Goal: Task Accomplishment & Management: Use online tool/utility

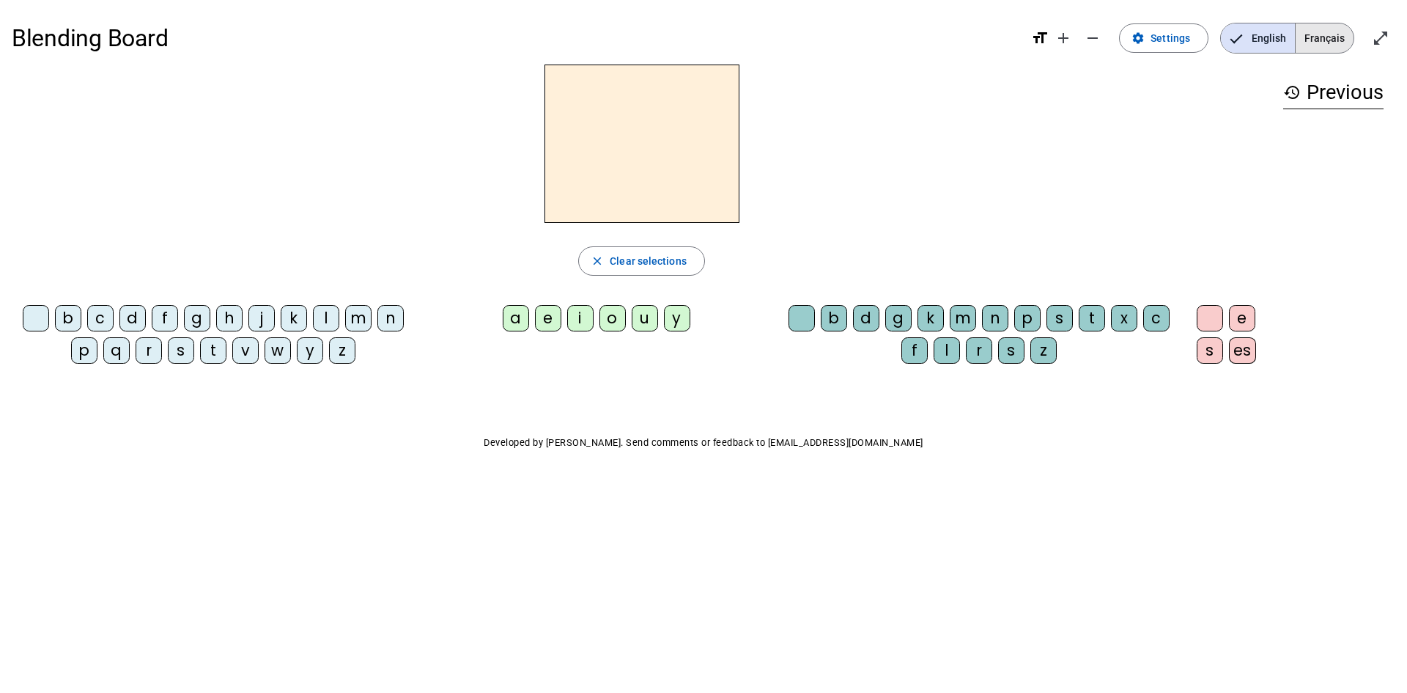
click at [1328, 26] on span "Français" at bounding box center [1325, 37] width 58 height 29
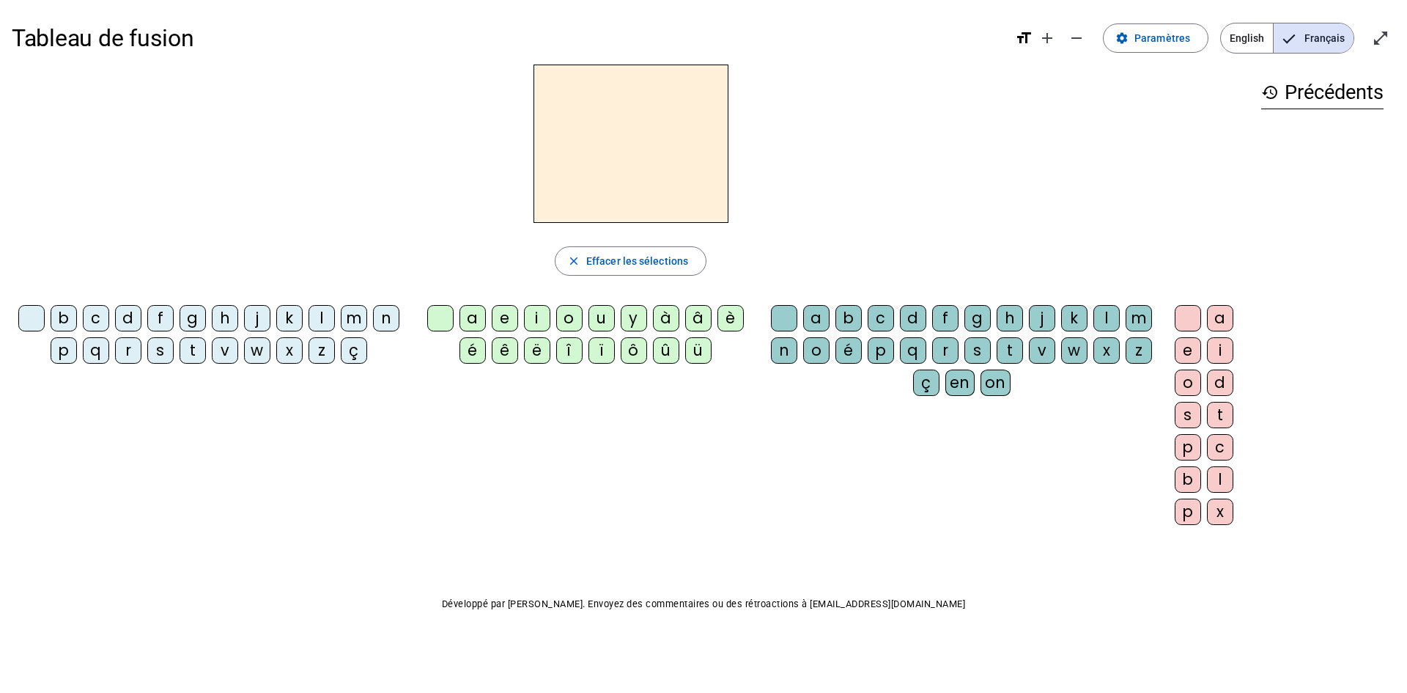
click at [250, 354] on div "w" at bounding box center [257, 350] width 26 height 26
click at [33, 316] on div at bounding box center [31, 318] width 26 height 26
click at [59, 349] on div "p" at bounding box center [64, 350] width 26 height 26
click at [476, 311] on div "a" at bounding box center [473, 318] width 26 height 26
click at [936, 349] on div "r" at bounding box center [945, 350] width 26 height 26
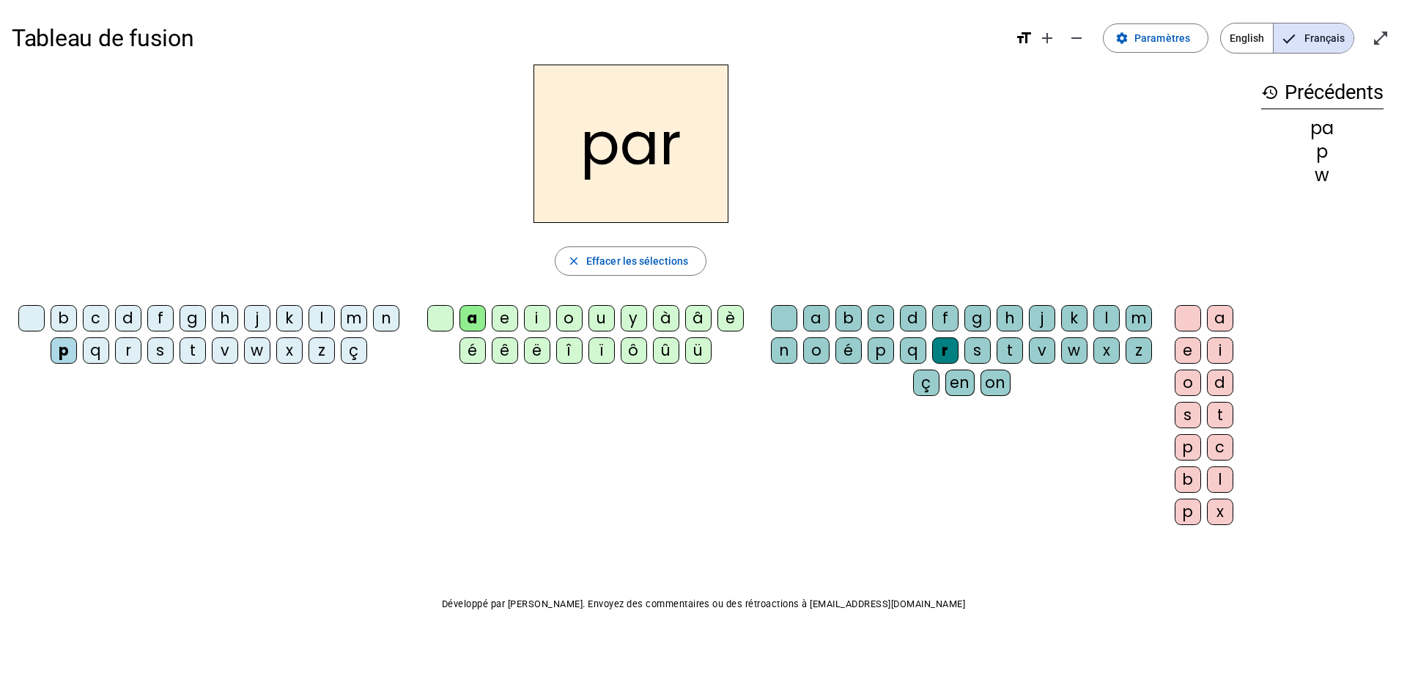
click at [880, 320] on div "c" at bounding box center [881, 318] width 26 height 26
click at [1055, 33] on mat-icon "add" at bounding box center [1048, 38] width 18 height 18
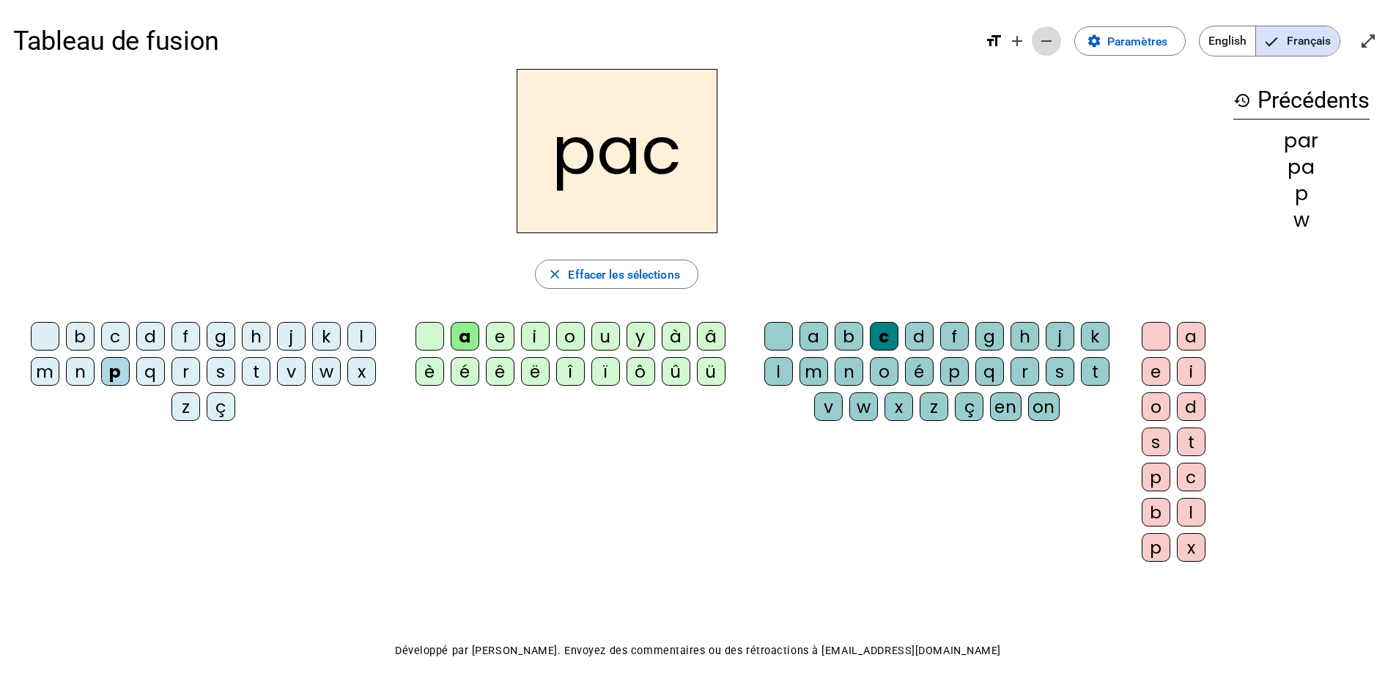
click at [1055, 34] on mat-icon "remove" at bounding box center [1047, 41] width 18 height 18
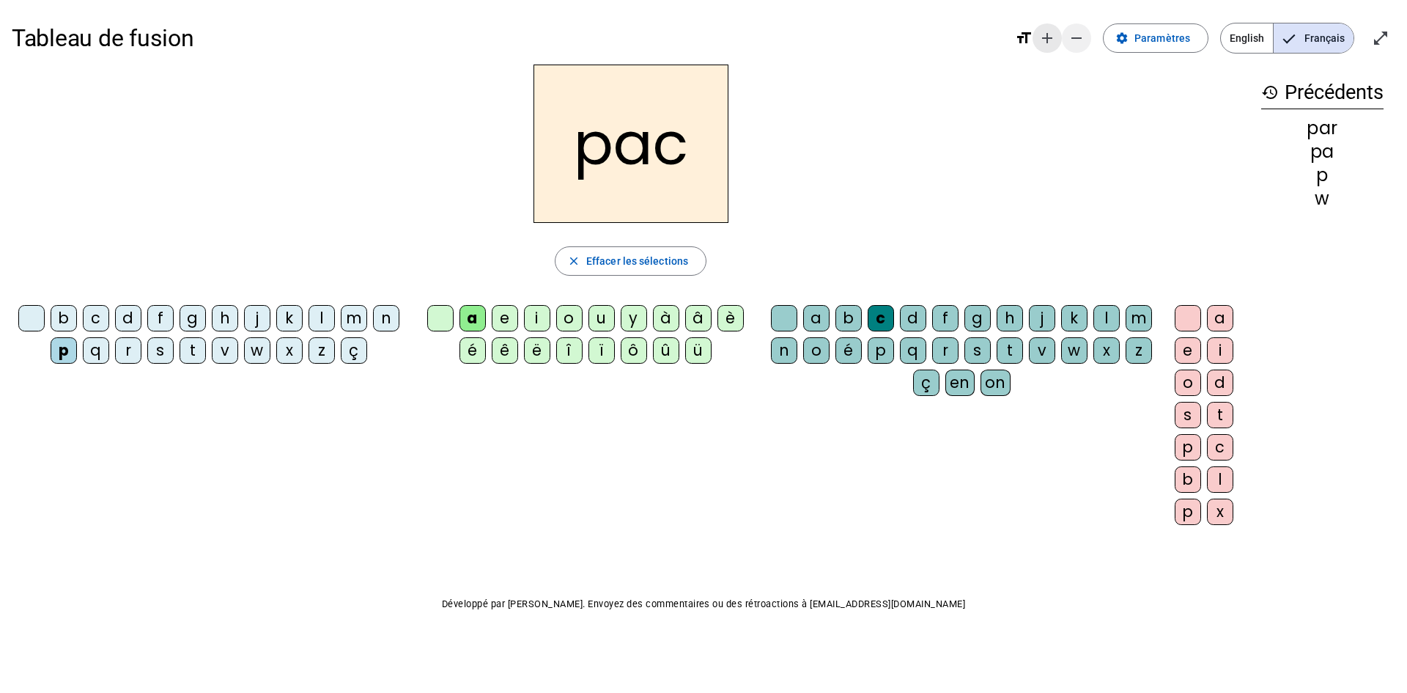
click at [1055, 34] on mat-icon "add" at bounding box center [1048, 38] width 18 height 18
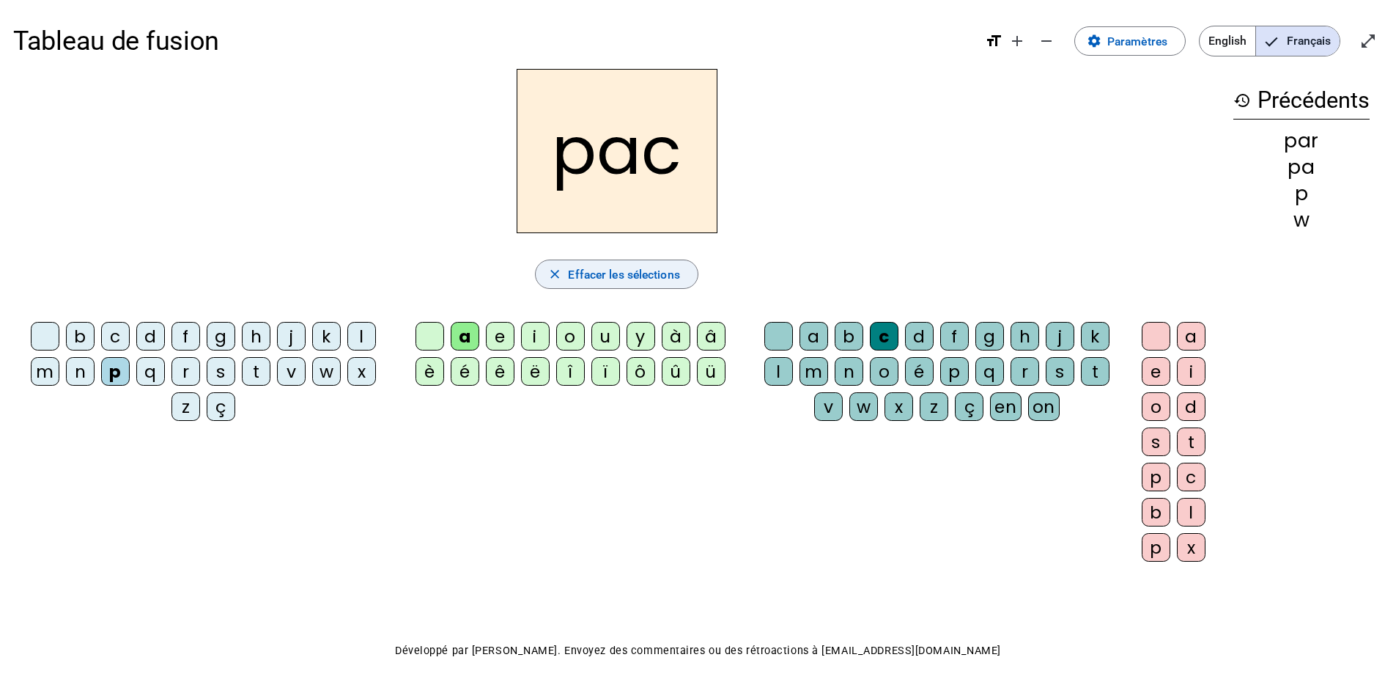
click at [572, 265] on span "Effacer les sélections" at bounding box center [623, 275] width 111 height 20
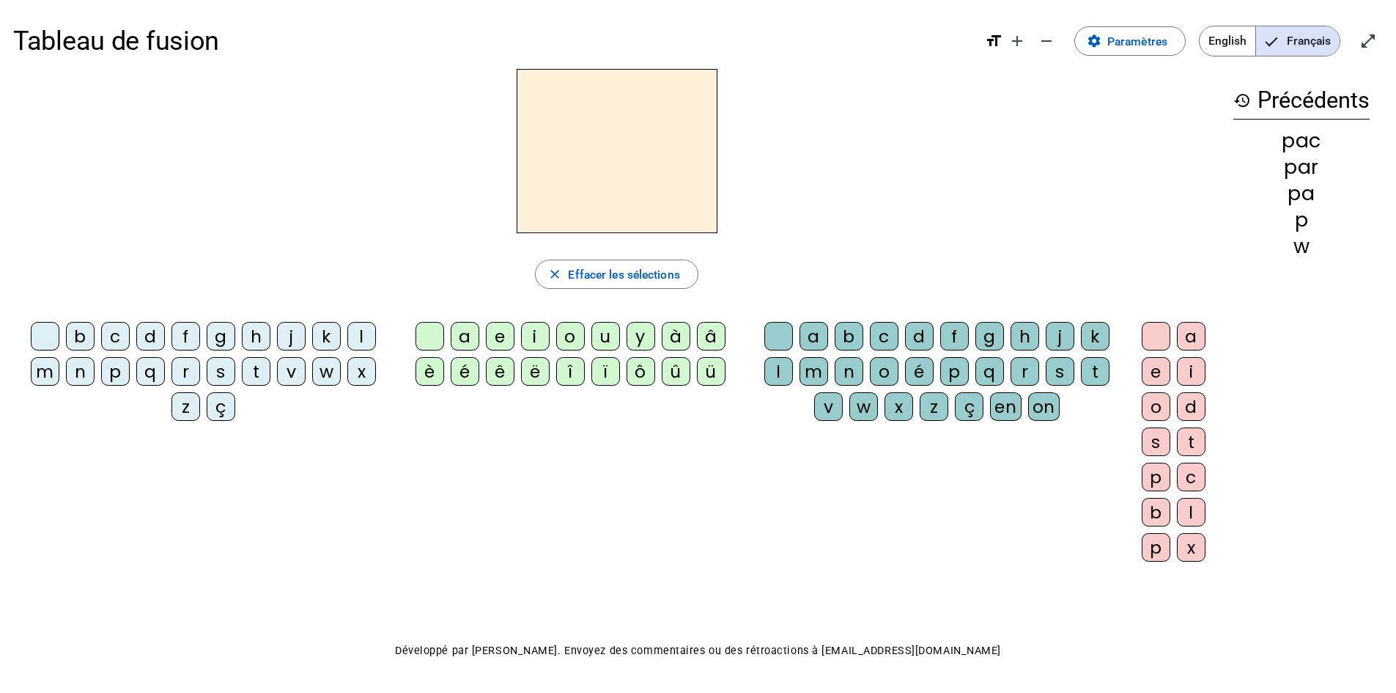
click at [111, 373] on div "p" at bounding box center [115, 371] width 29 height 29
click at [474, 335] on div "a" at bounding box center [465, 336] width 29 height 29
click at [1029, 379] on div "r" at bounding box center [1025, 371] width 29 height 29
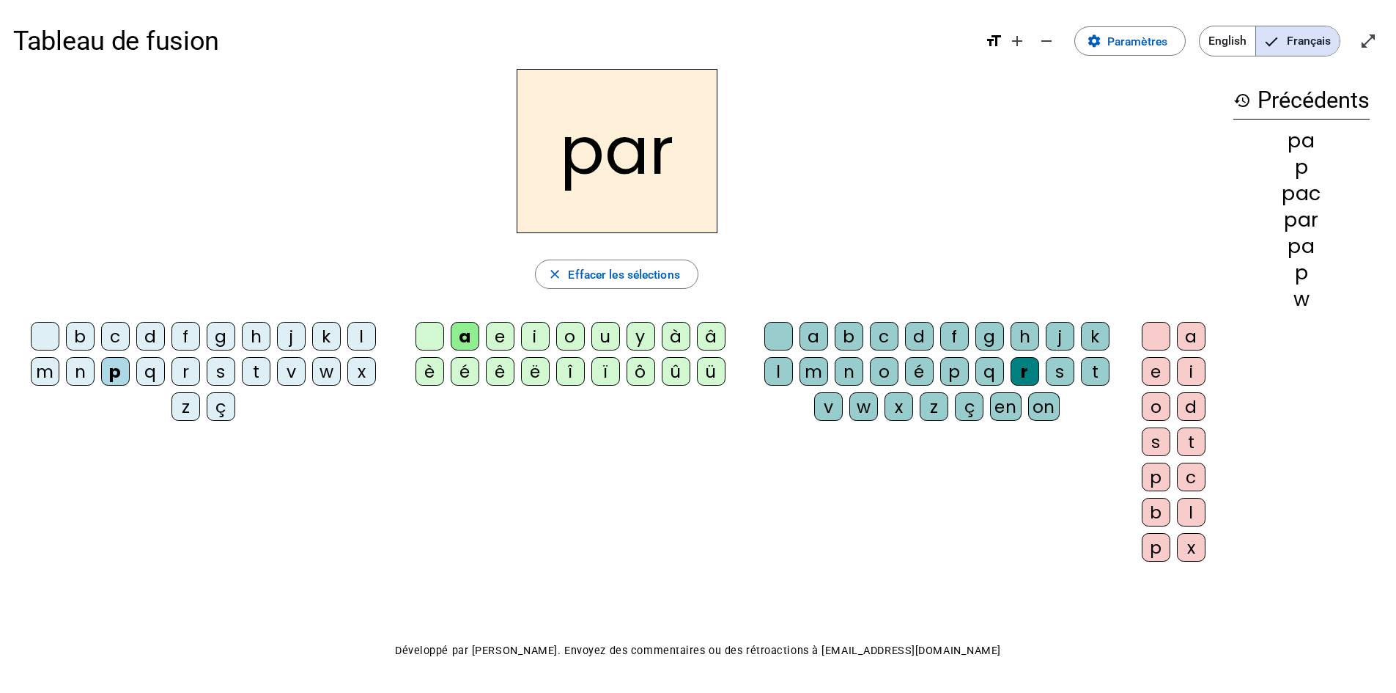
click at [1193, 480] on div "c" at bounding box center [1191, 476] width 29 height 29
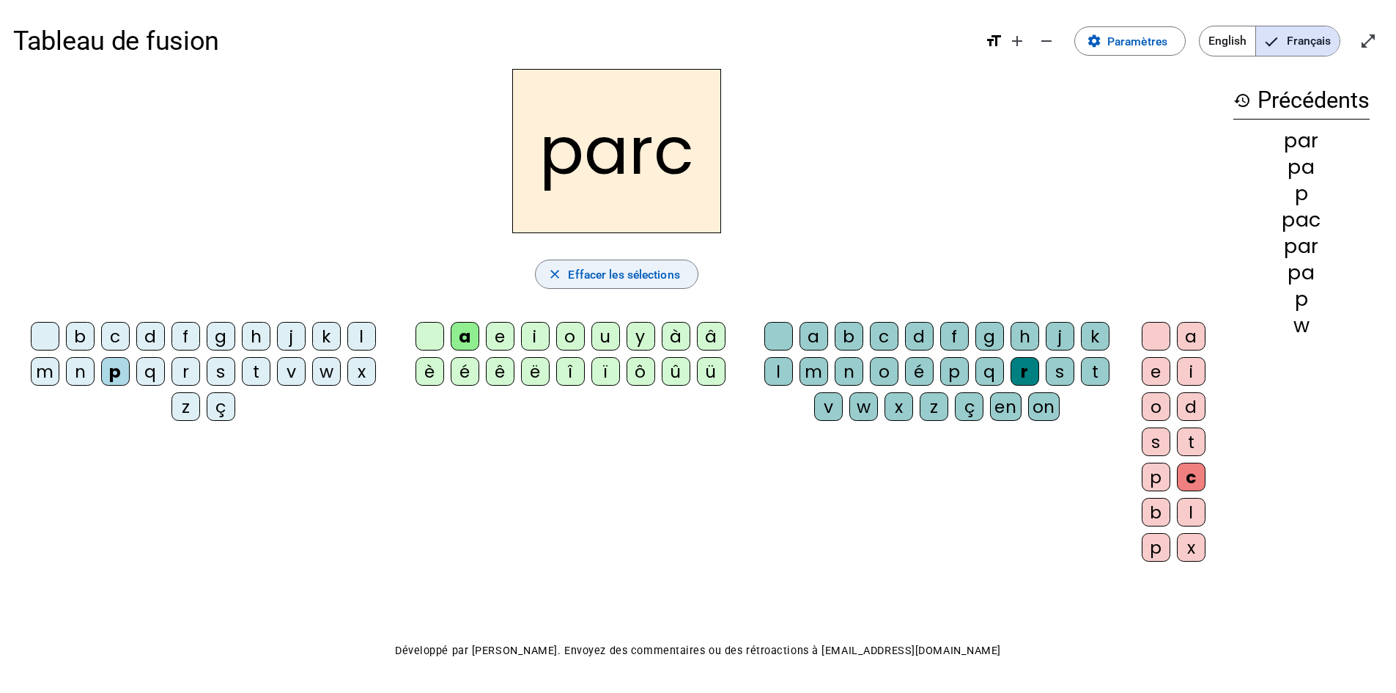
click at [634, 271] on span "Effacer les sélections" at bounding box center [623, 275] width 111 height 20
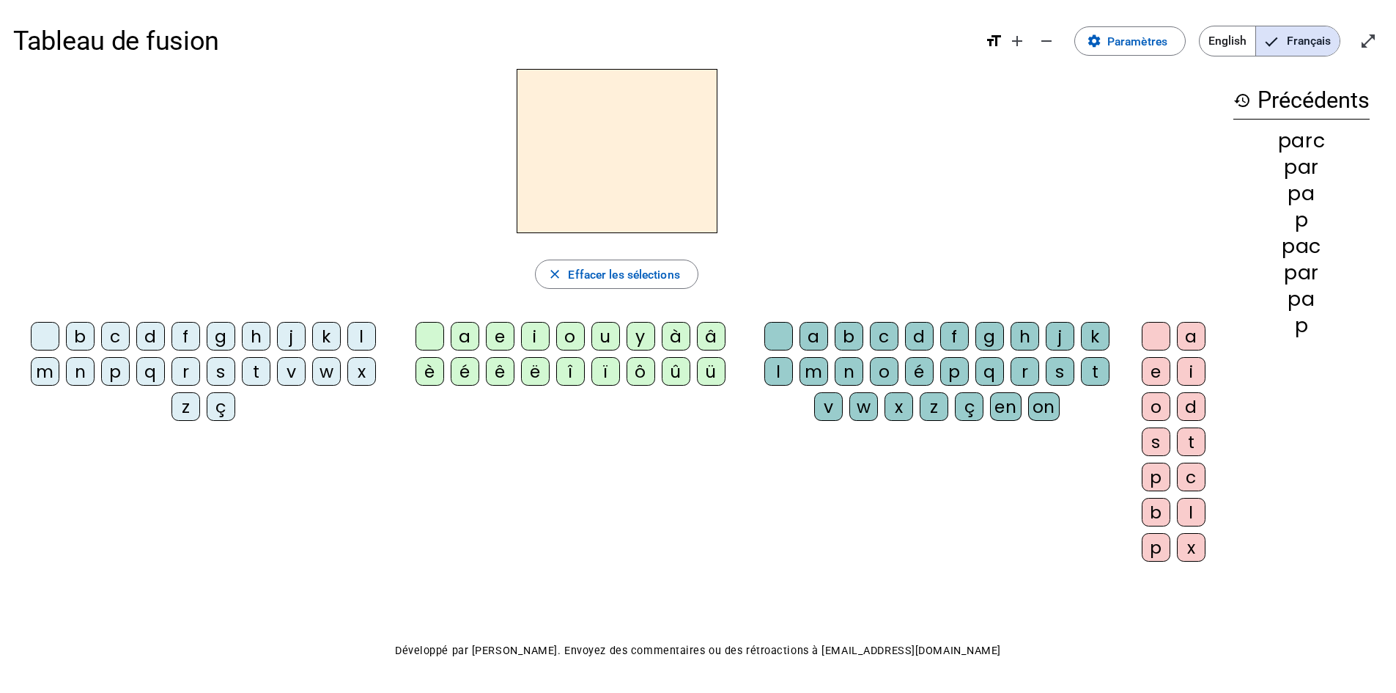
click at [192, 376] on div "r" at bounding box center [185, 371] width 29 height 29
click at [502, 343] on div "e" at bounding box center [500, 336] width 29 height 29
click at [991, 345] on div "g" at bounding box center [989, 336] width 29 height 29
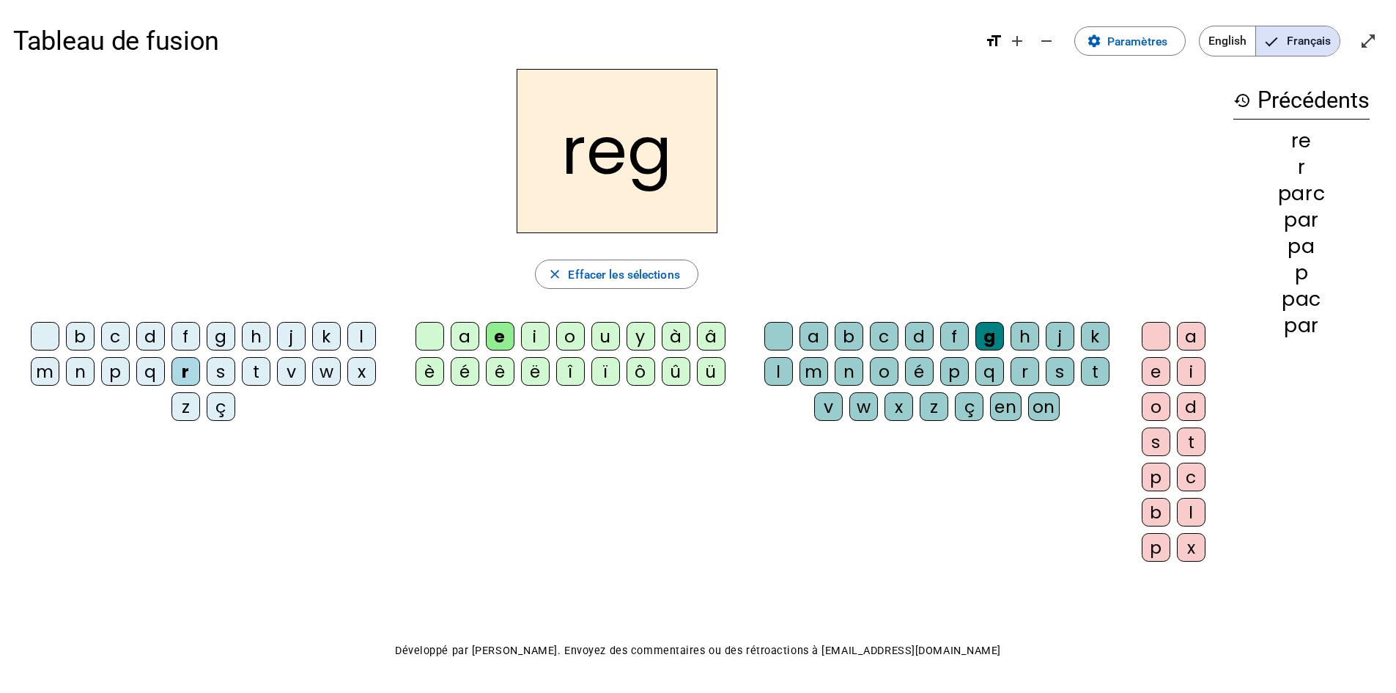
click at [456, 338] on div "a" at bounding box center [465, 336] width 29 height 29
click at [508, 333] on div "e" at bounding box center [500, 336] width 29 height 29
click at [507, 333] on div "e" at bounding box center [500, 336] width 29 height 29
click at [1193, 331] on div "a" at bounding box center [1191, 336] width 29 height 29
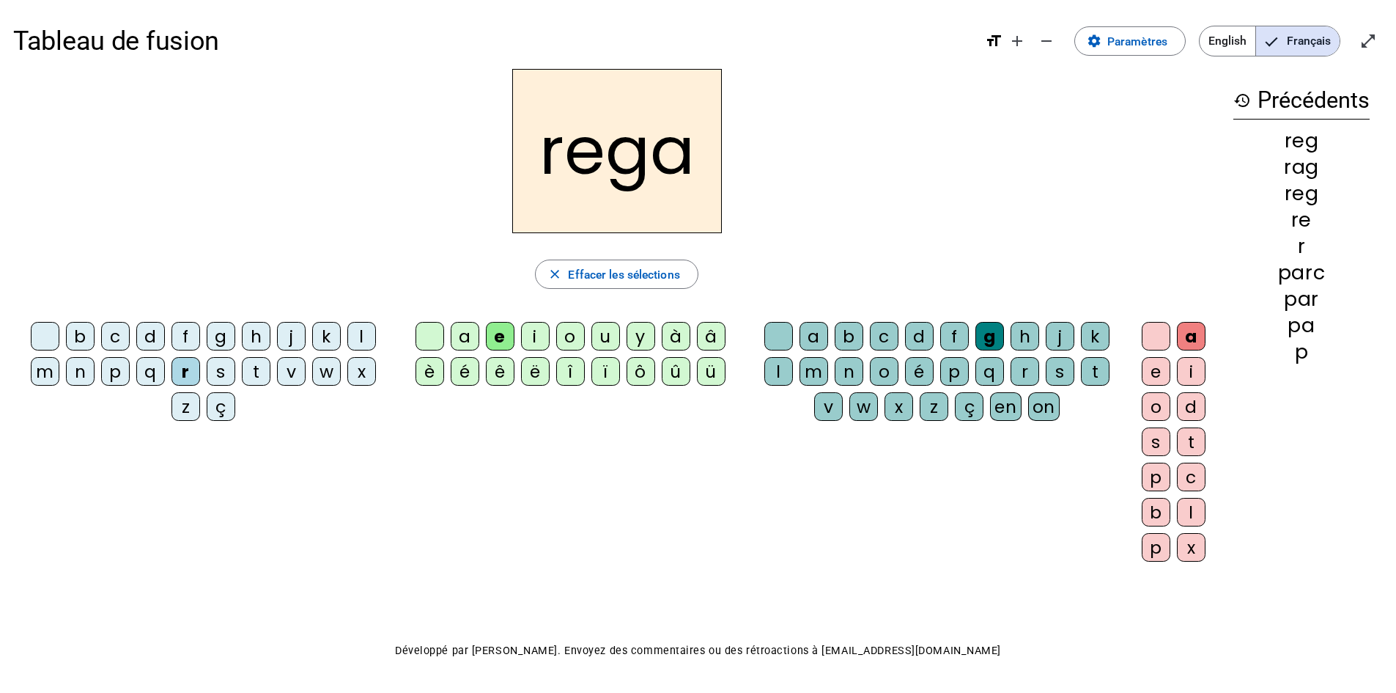
click at [1021, 369] on div "r" at bounding box center [1025, 371] width 29 height 29
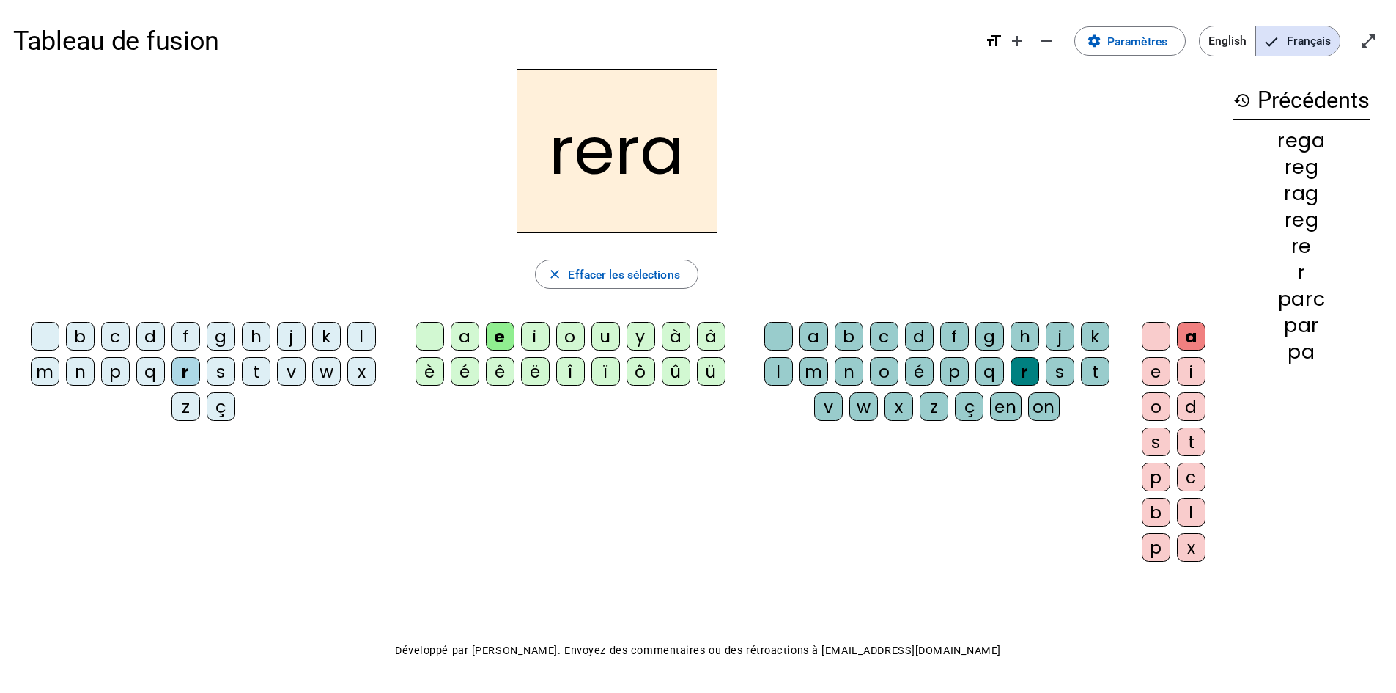
click at [583, 256] on div "rera close Effacer les sélections b c d f g h j k l m n p q r s t v w x z ç a e…" at bounding box center [616, 322] width 1207 height 506
click at [579, 261] on span "button" at bounding box center [617, 274] width 162 height 35
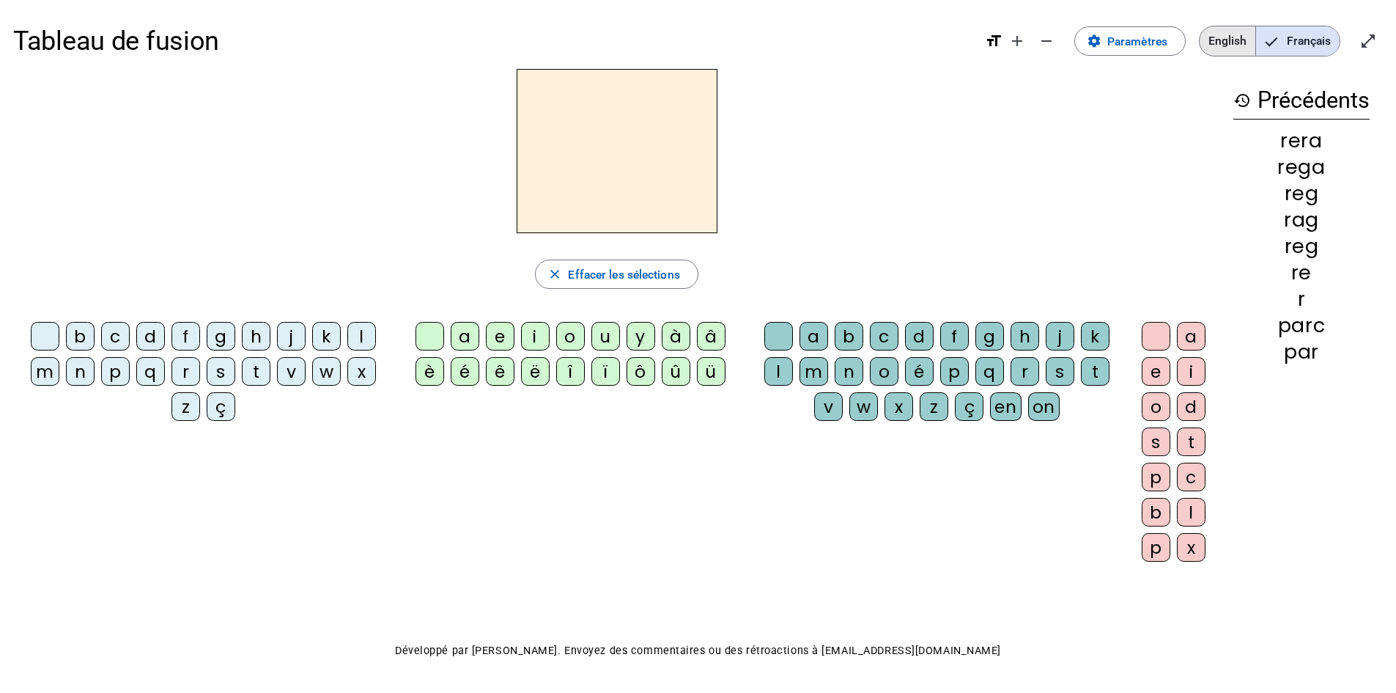
click at [1249, 40] on span "English" at bounding box center [1228, 40] width 56 height 29
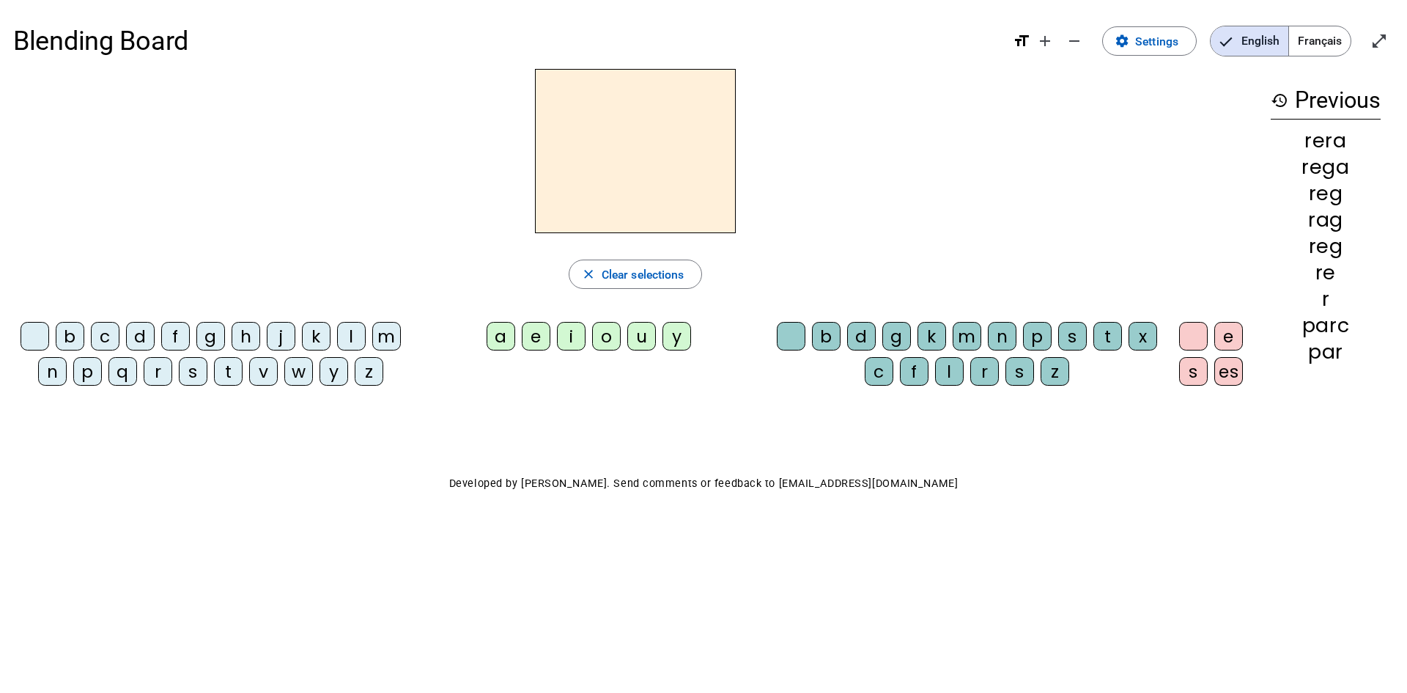
click at [1302, 43] on span "Français" at bounding box center [1320, 40] width 62 height 29
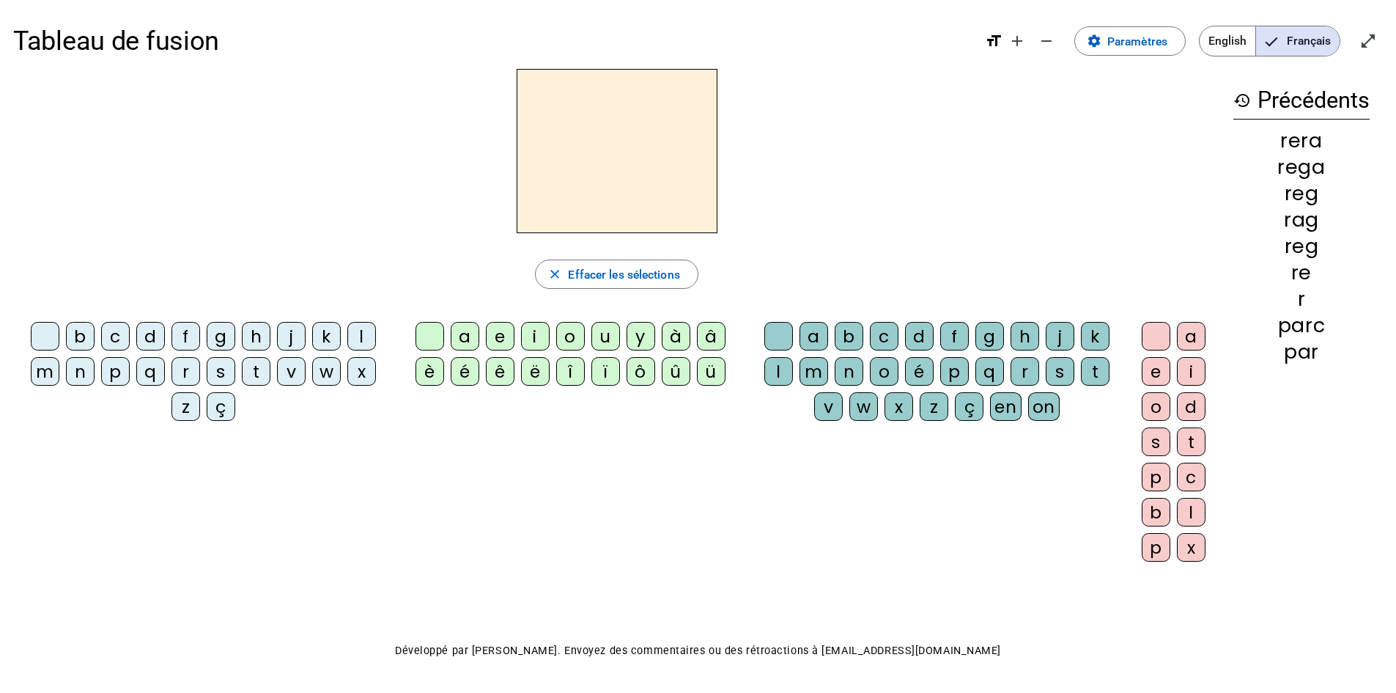
click at [1244, 104] on mat-icon "history" at bounding box center [1242, 101] width 18 height 18
click at [1244, 101] on mat-icon "history" at bounding box center [1242, 101] width 18 height 18
click at [1000, 42] on span "Augmenter la taille de la police" at bounding box center [1017, 40] width 35 height 35
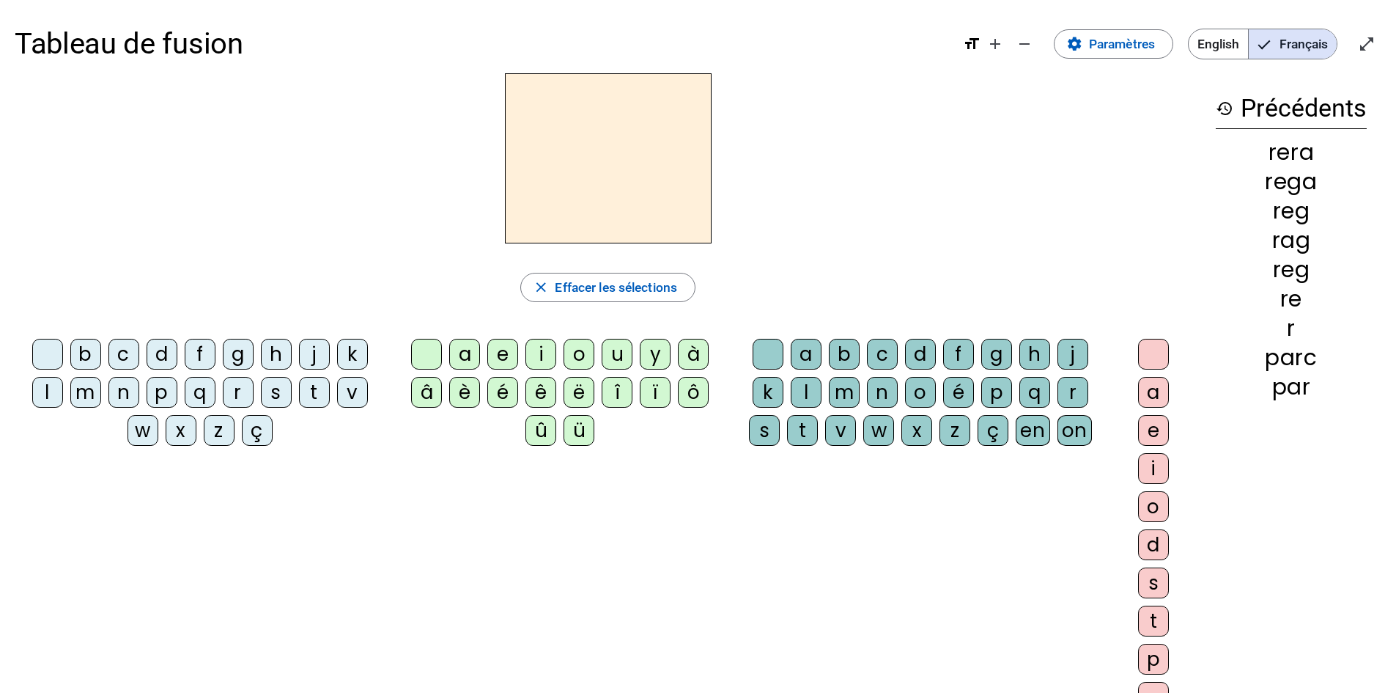
click at [970, 37] on mat-icon "format_size" at bounding box center [972, 44] width 18 height 18
click at [964, 38] on mat-icon "format_size" at bounding box center [972, 44] width 18 height 18
click at [967, 40] on mat-icon "format_size" at bounding box center [972, 44] width 18 height 18
click at [970, 49] on mat-icon "format_size" at bounding box center [972, 44] width 18 height 18
click at [978, 45] on span "Augmenter la taille de la police" at bounding box center [995, 43] width 35 height 35
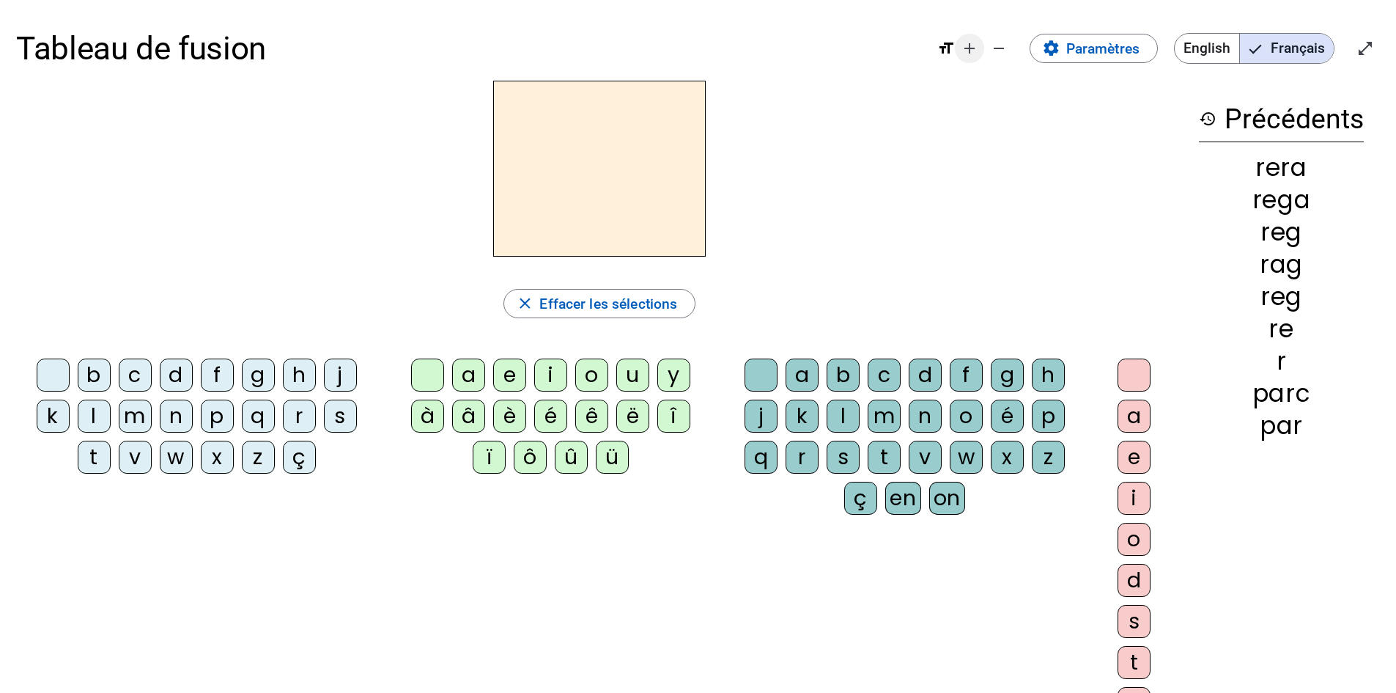
click at [973, 43] on mat-icon "add" at bounding box center [970, 49] width 18 height 18
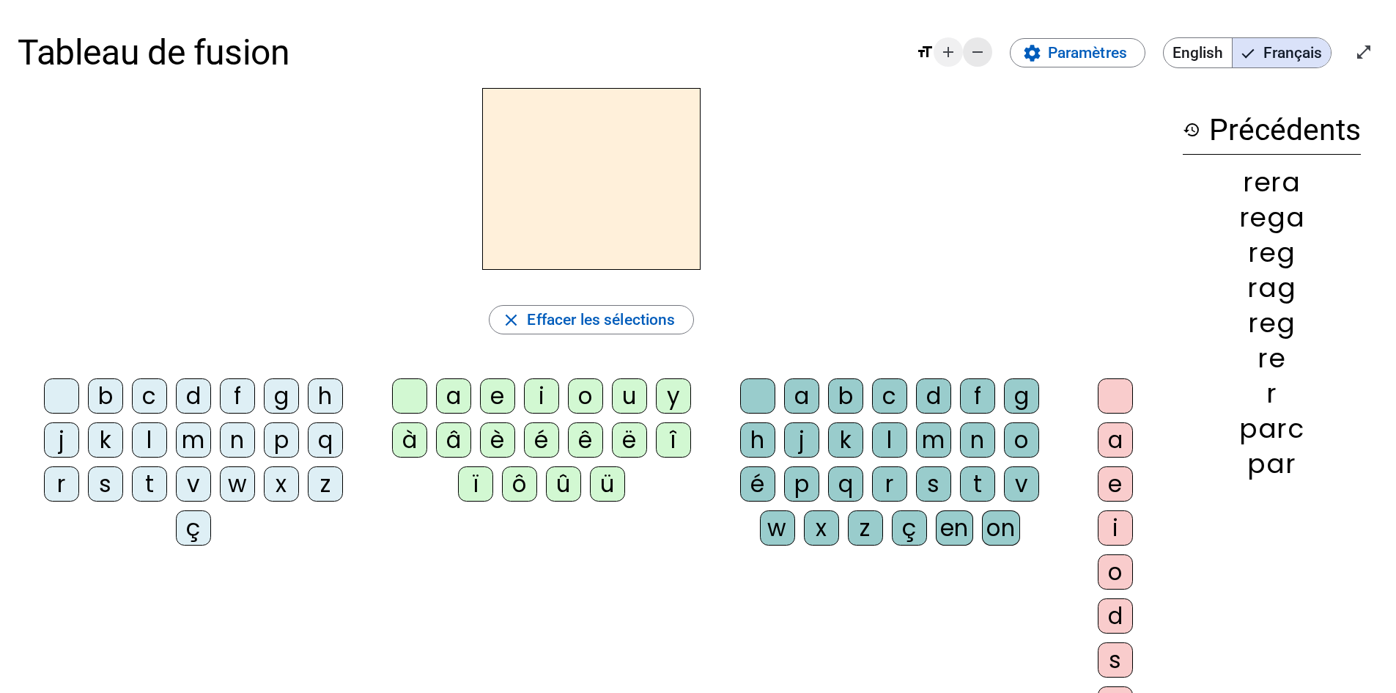
click at [973, 43] on mat-icon "remove" at bounding box center [978, 52] width 18 height 18
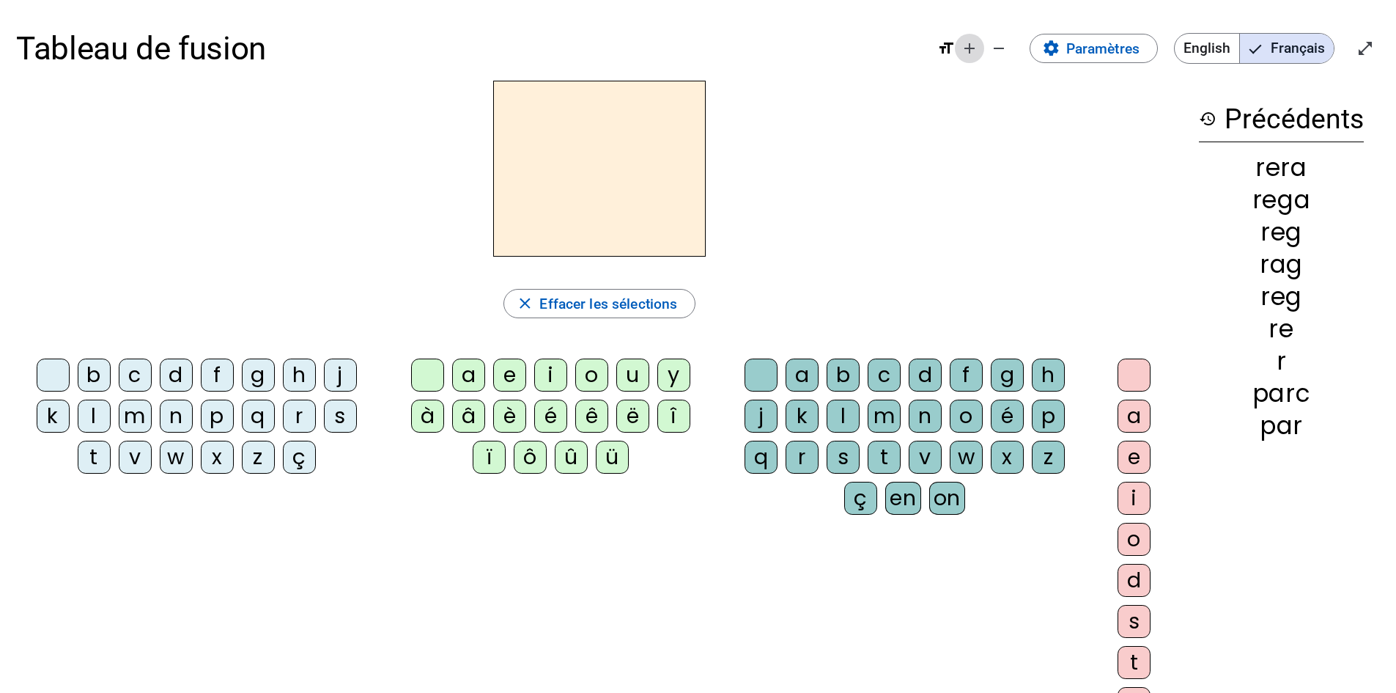
click at [973, 43] on mat-icon "add" at bounding box center [970, 49] width 18 height 18
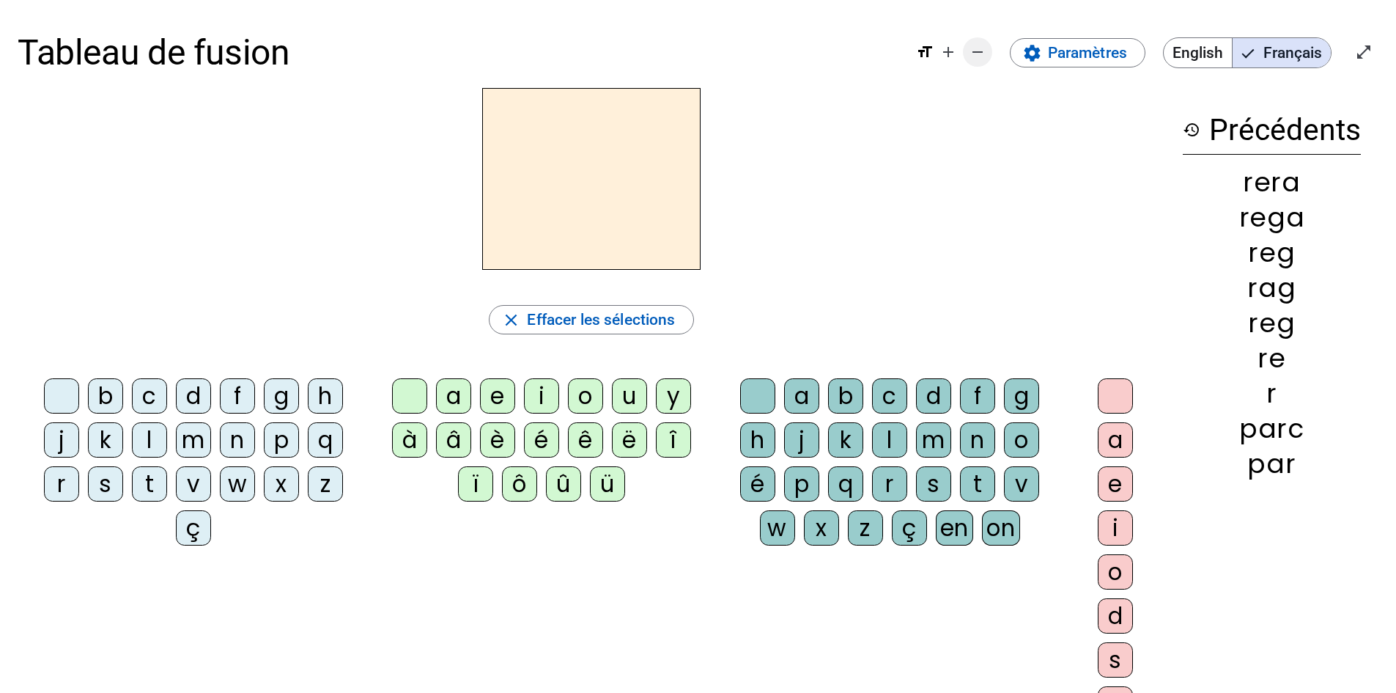
click at [970, 44] on mat-icon "remove" at bounding box center [978, 52] width 18 height 18
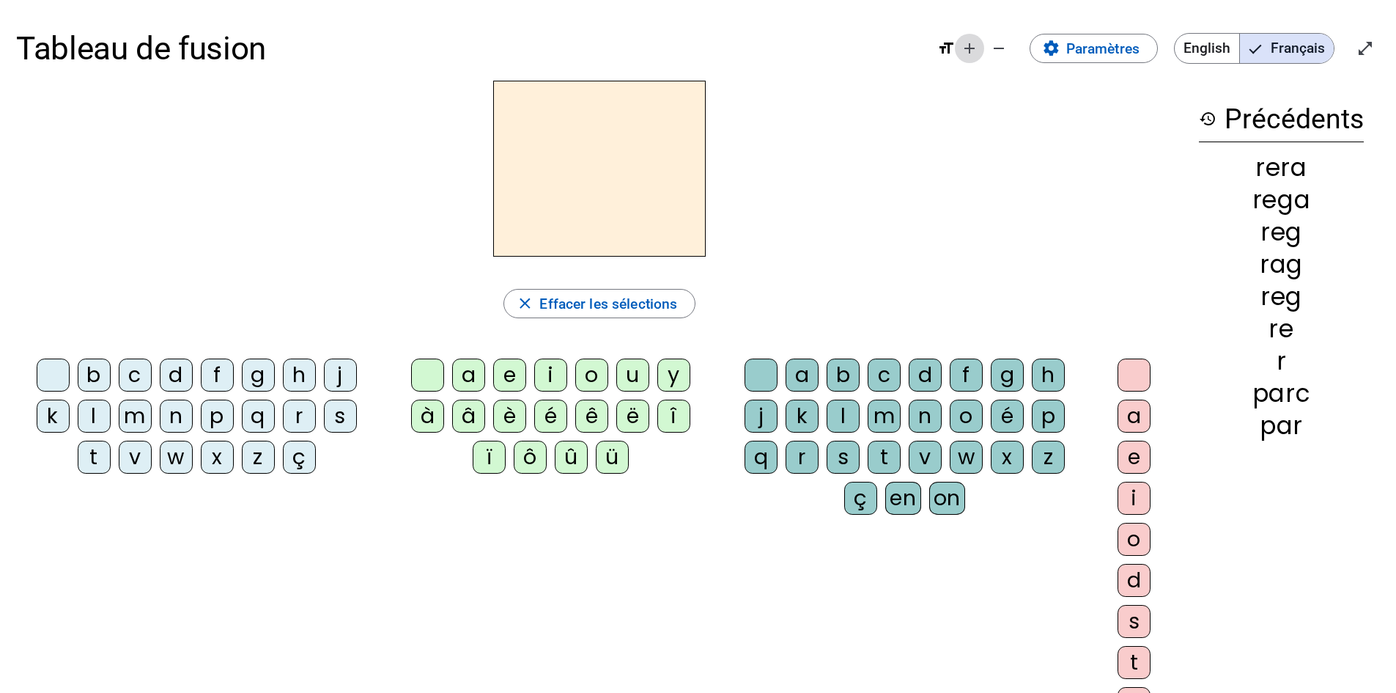
click at [970, 46] on mat-icon "add" at bounding box center [970, 49] width 18 height 18
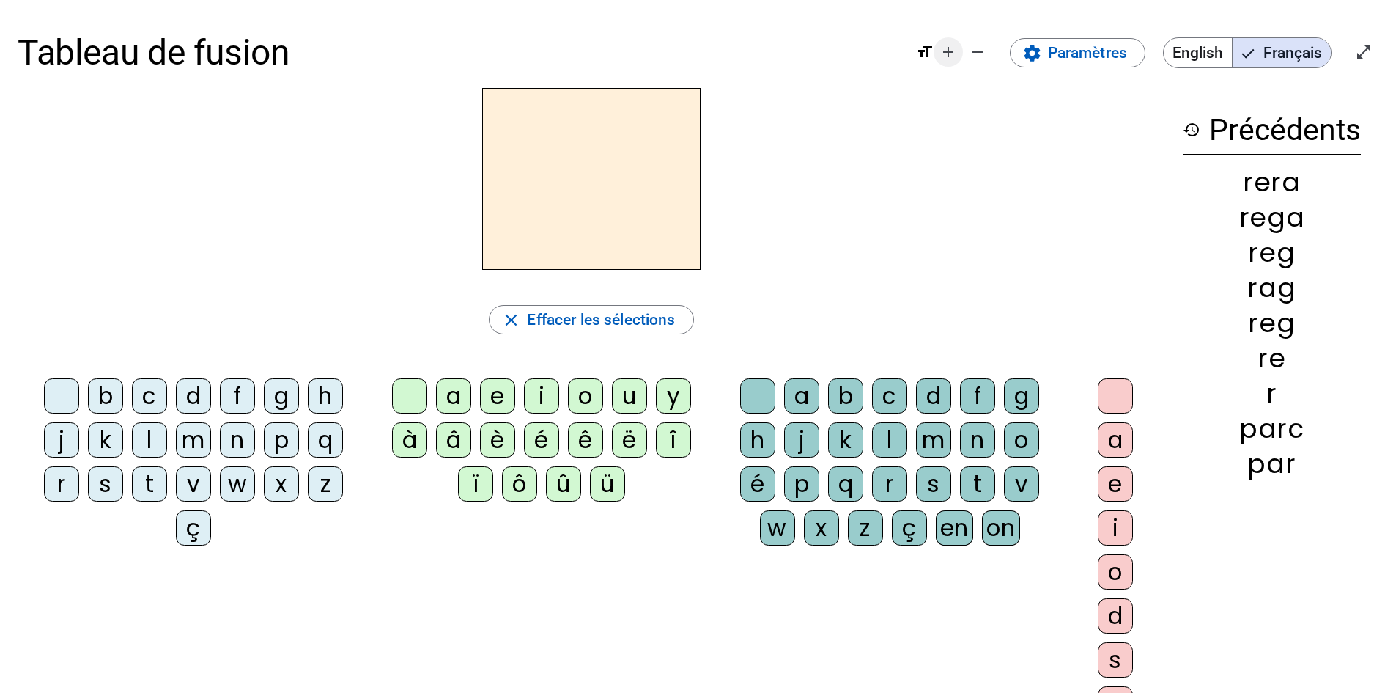
click at [970, 46] on mat-icon "remove" at bounding box center [978, 52] width 18 height 18
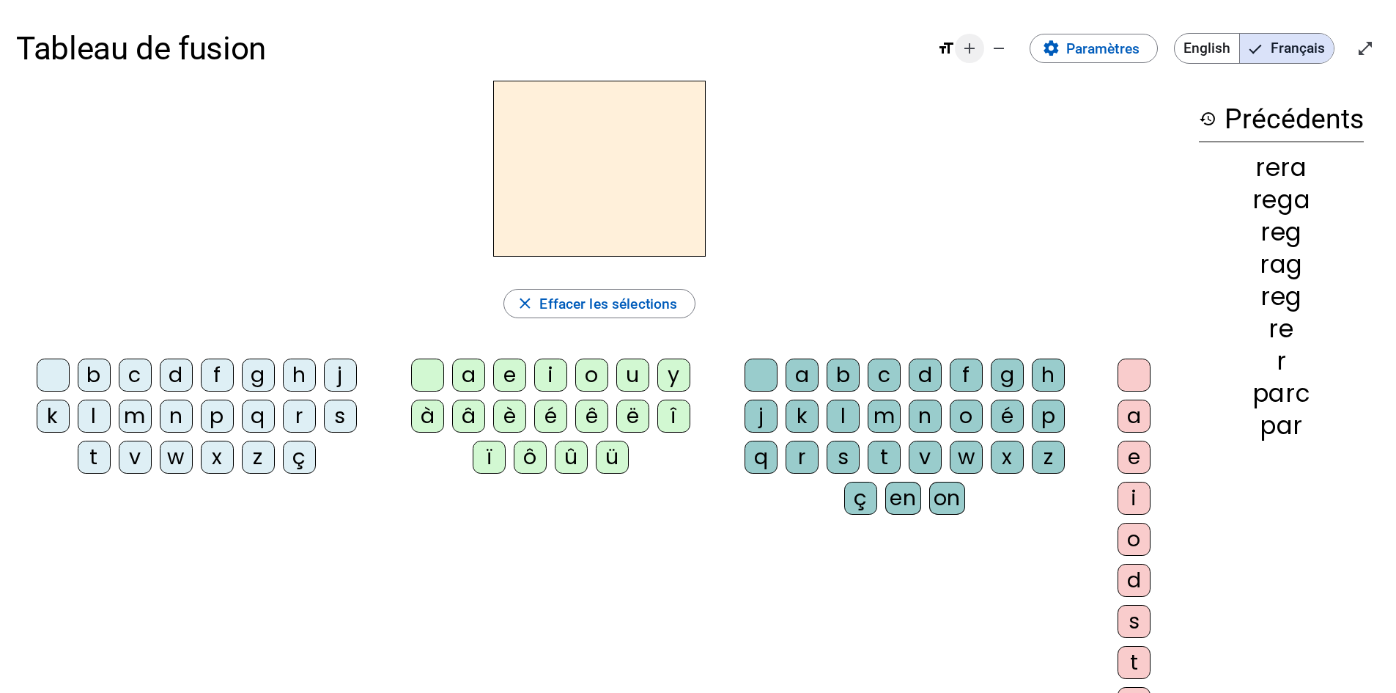
click at [970, 46] on mat-icon "add" at bounding box center [970, 49] width 18 height 18
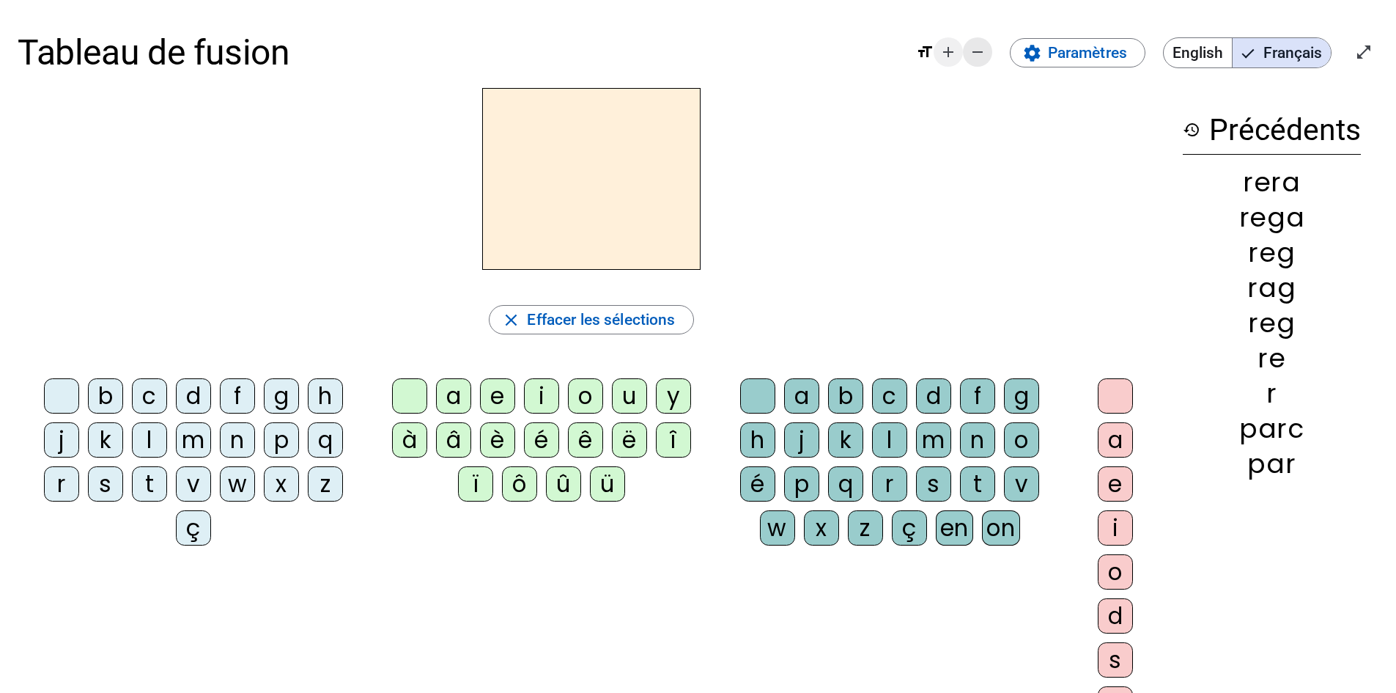
click at [970, 46] on mat-icon "remove" at bounding box center [978, 52] width 18 height 18
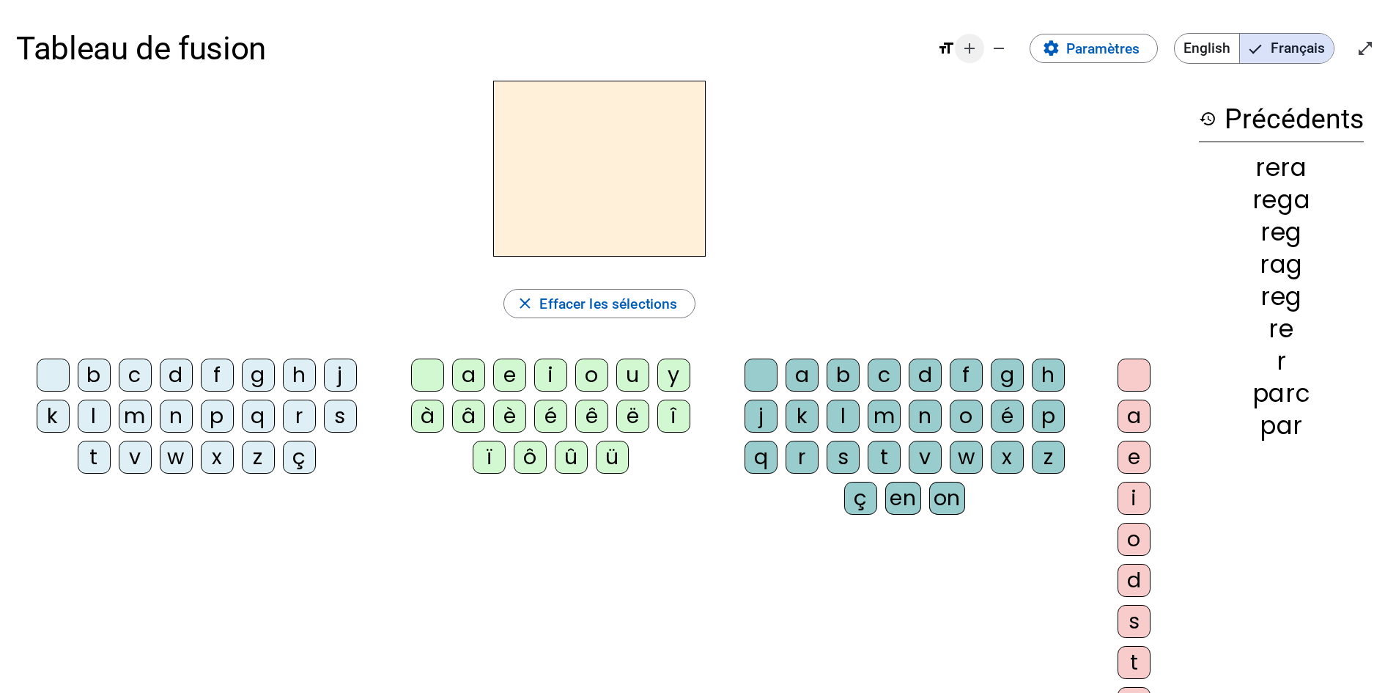
click at [970, 46] on mat-icon "add" at bounding box center [970, 49] width 18 height 18
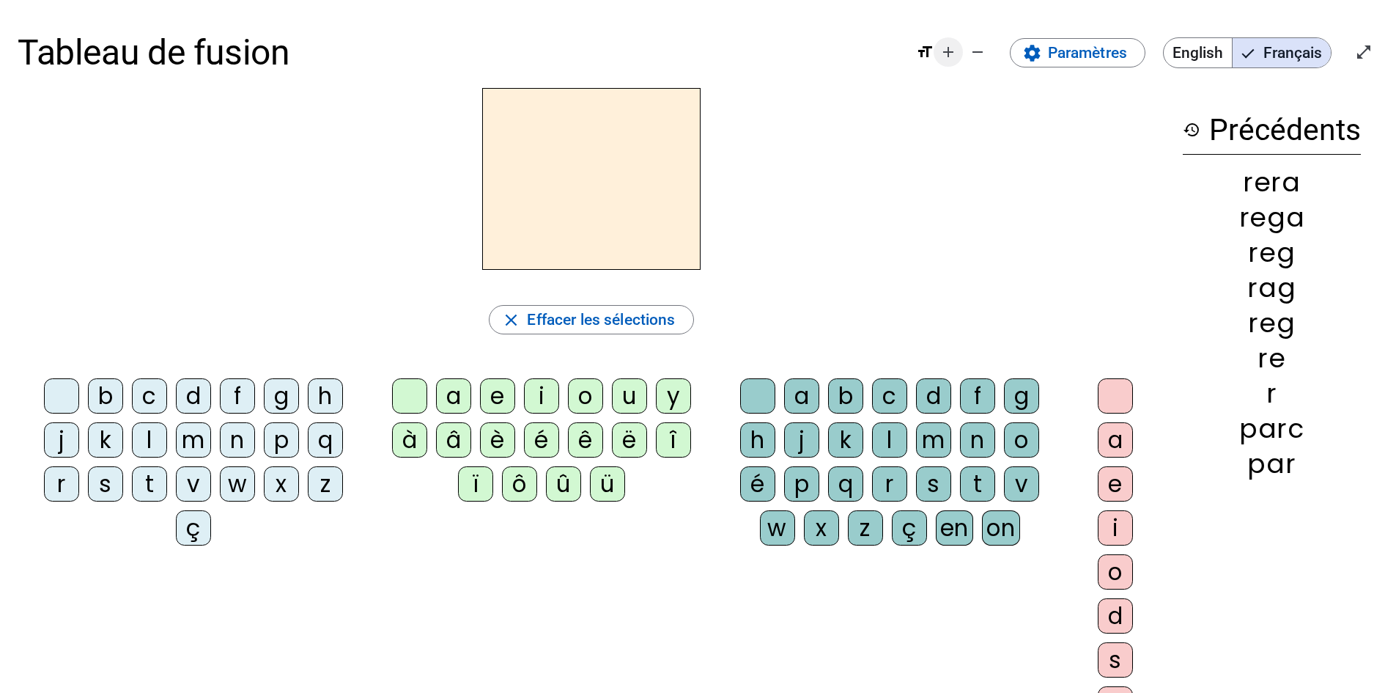
click at [970, 46] on mat-icon "remove" at bounding box center [978, 52] width 18 height 18
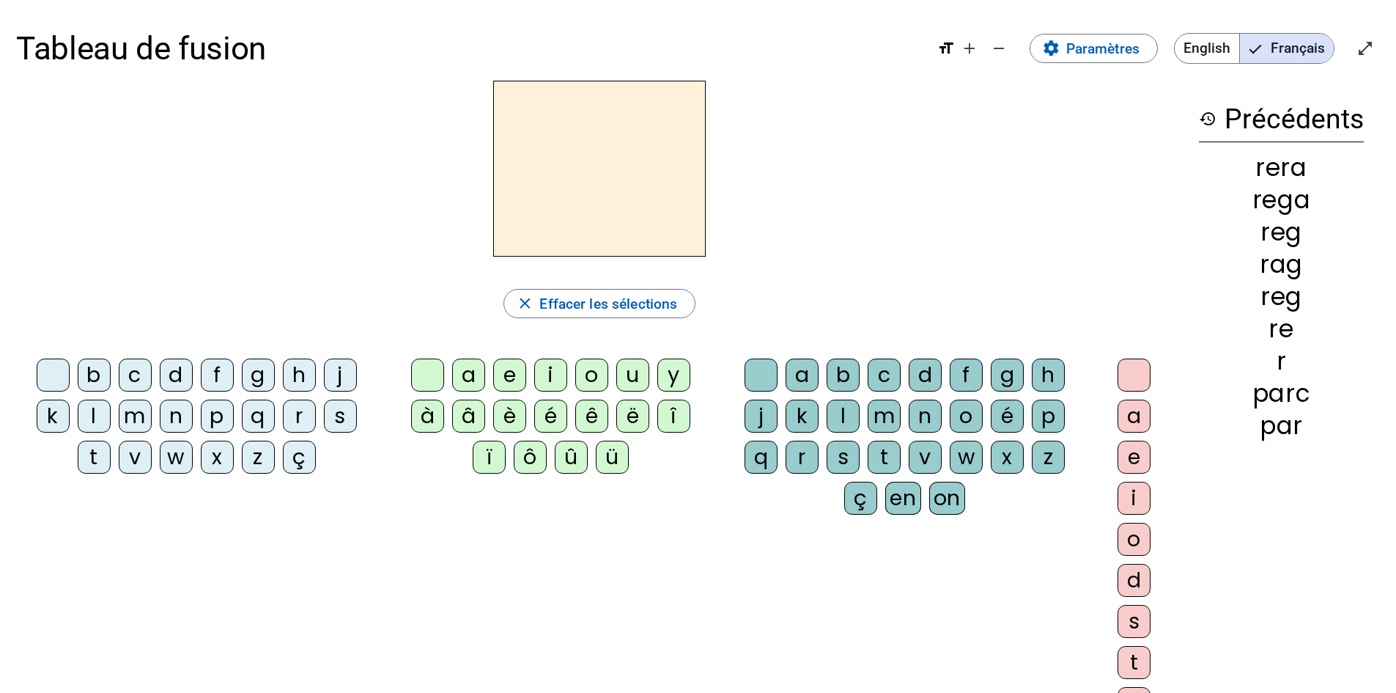
click at [942, 45] on mat-icon "format_size" at bounding box center [946, 49] width 18 height 18
click at [947, 47] on mat-icon "format_size" at bounding box center [946, 49] width 18 height 18
click at [981, 48] on span "Augmenter la taille de la police" at bounding box center [969, 48] width 35 height 35
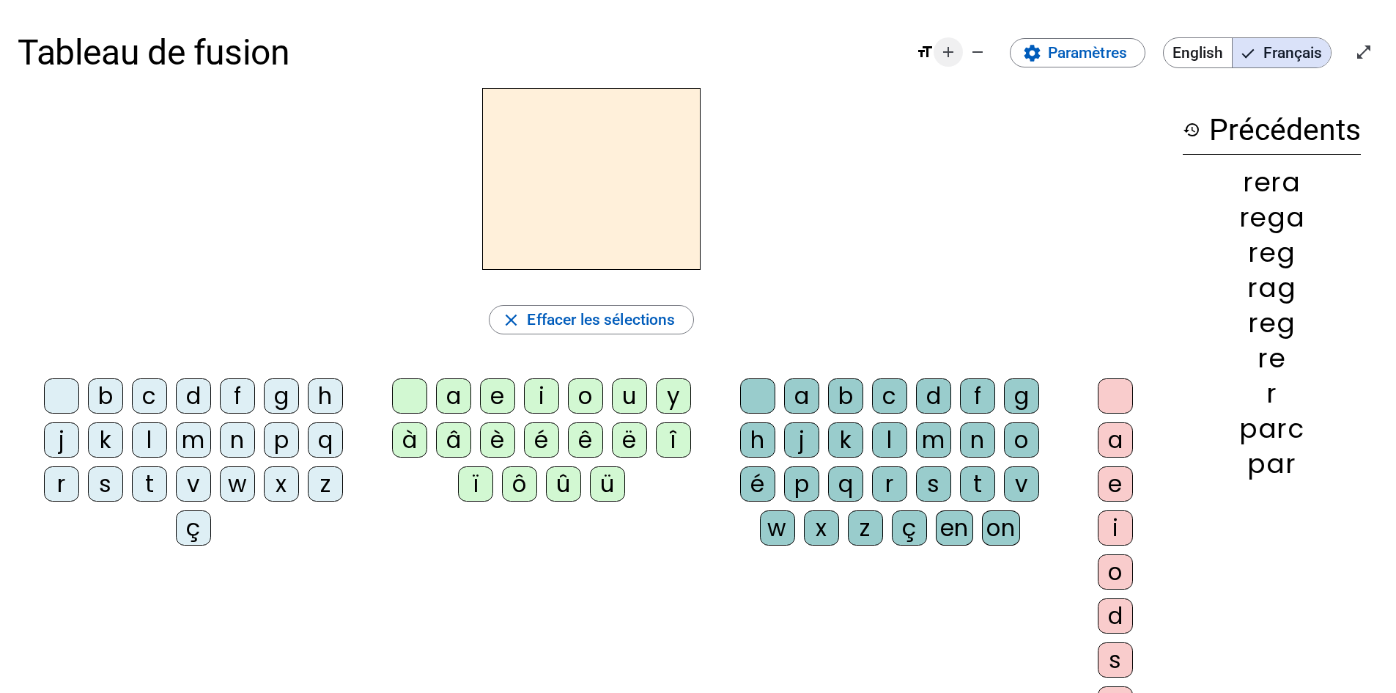
click at [940, 49] on mat-icon "add" at bounding box center [949, 52] width 18 height 18
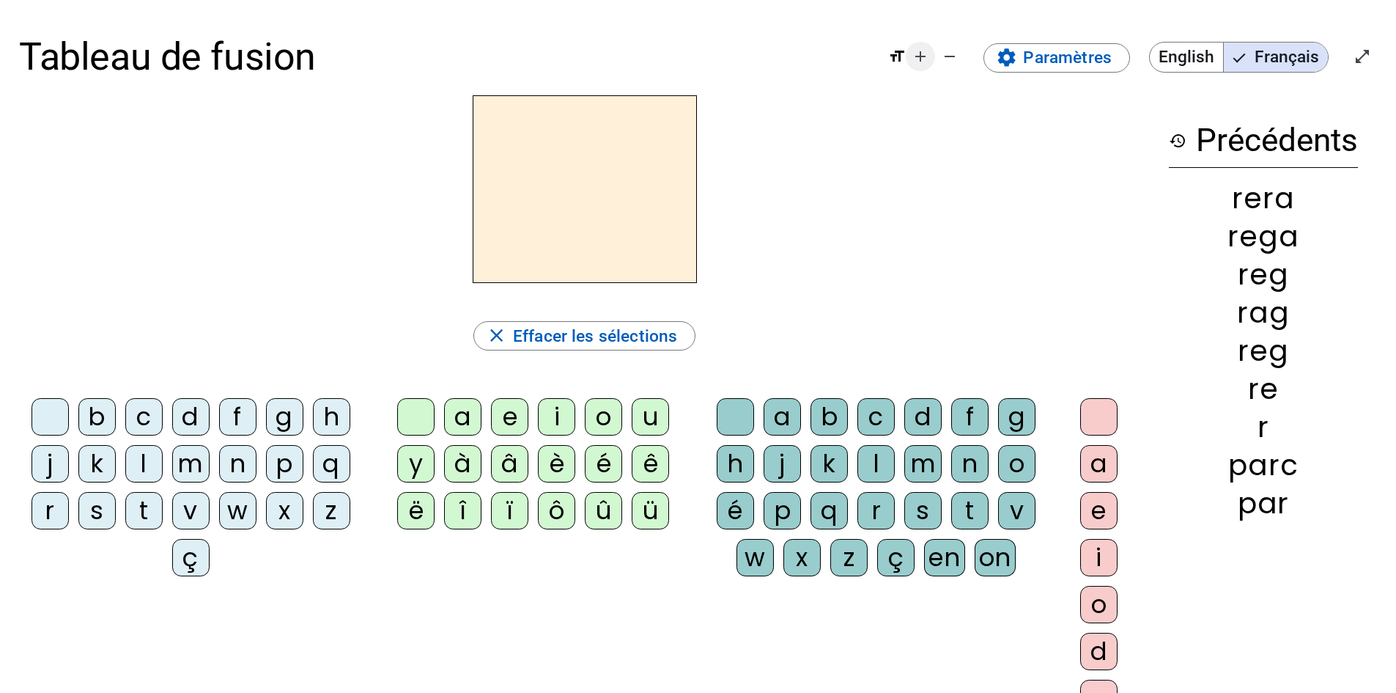
click at [940, 49] on span "Diminuer la taille de la police" at bounding box center [949, 56] width 35 height 35
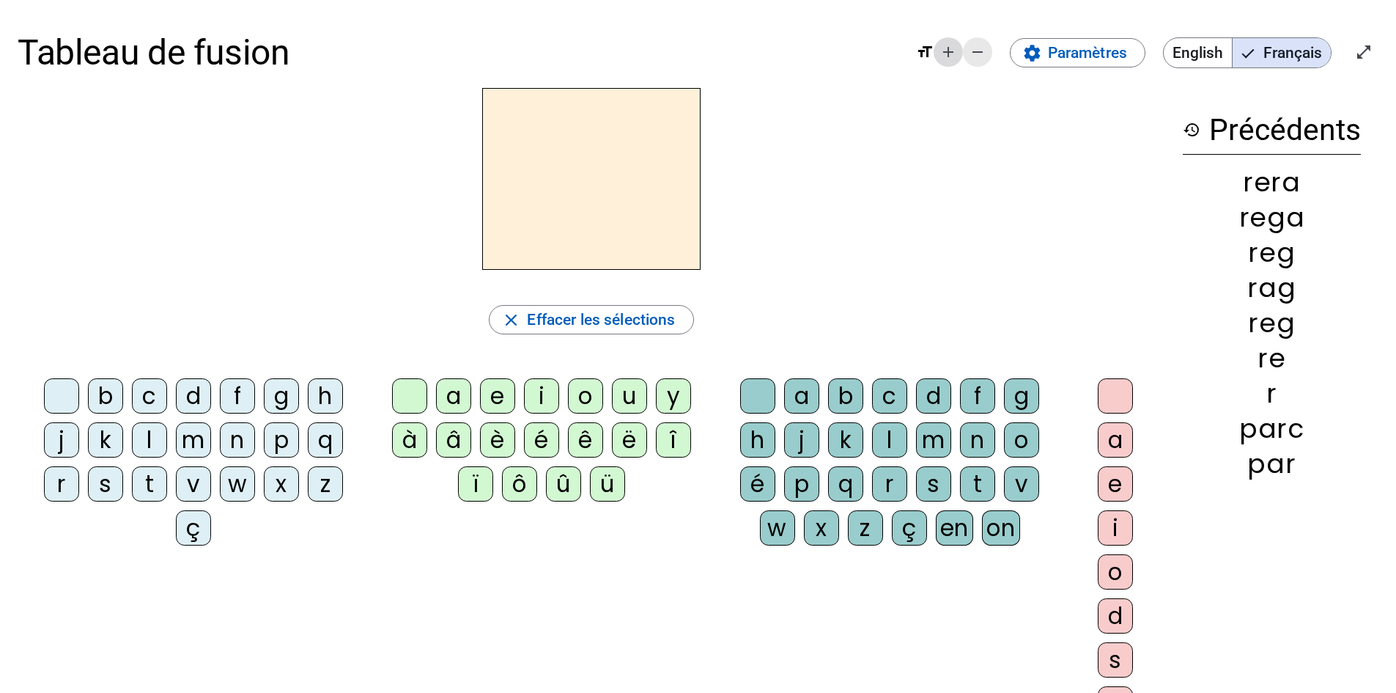
click at [940, 49] on mat-icon "add" at bounding box center [949, 52] width 18 height 18
